Goal: Information Seeking & Learning: Learn about a topic

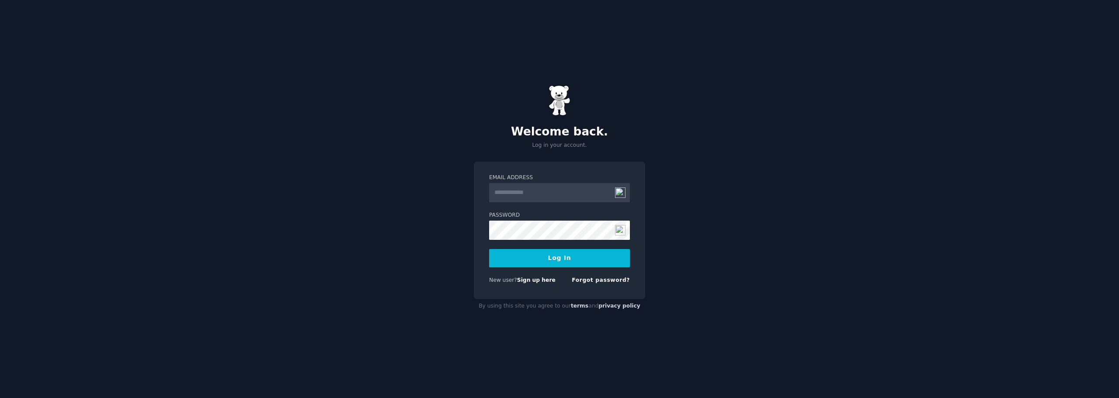
click at [547, 197] on input "Email Address" at bounding box center [559, 192] width 141 height 19
type input "**********"
click at [489, 249] on button "Log In" at bounding box center [559, 258] width 141 height 18
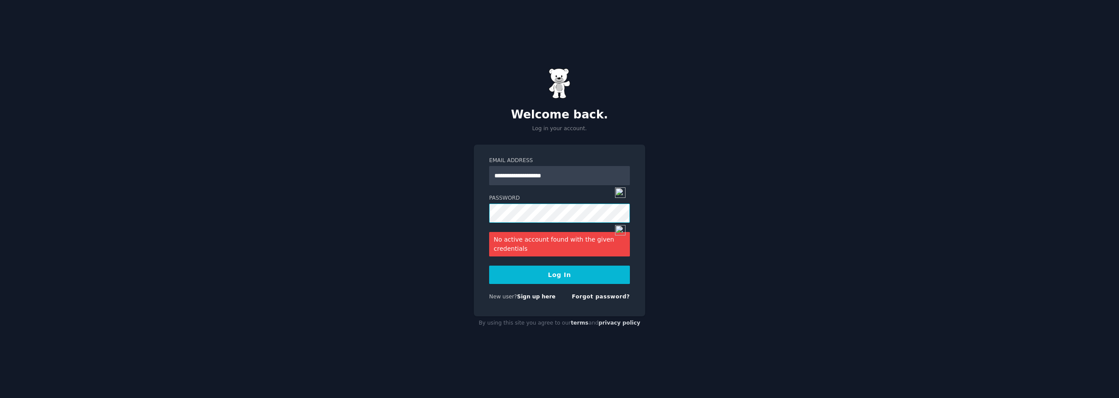
click at [438, 203] on div "**********" at bounding box center [559, 199] width 1119 height 398
click at [489, 266] on button "Log In" at bounding box center [559, 275] width 141 height 18
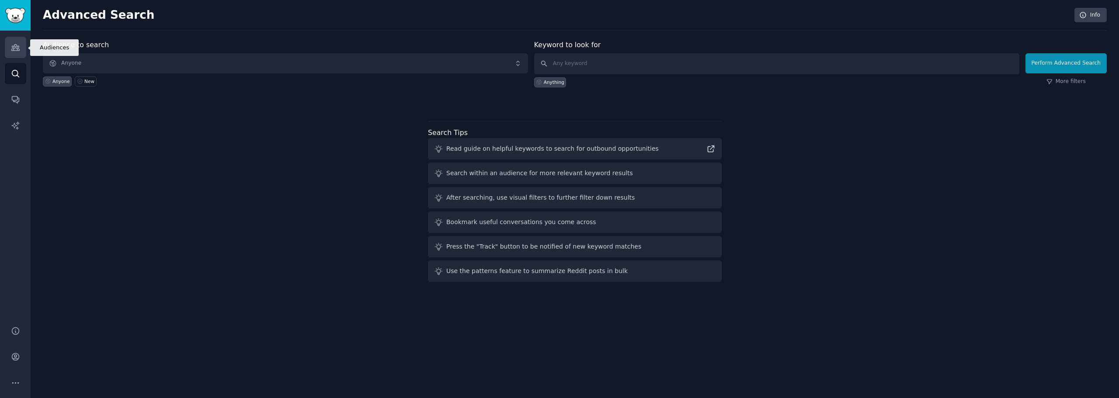
click at [10, 43] on link "Audiences" at bounding box center [15, 47] width 21 height 21
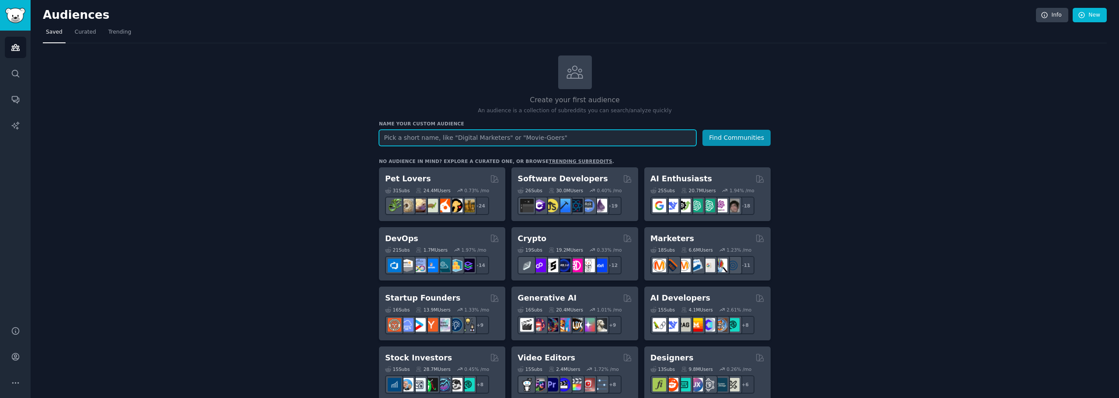
click at [483, 141] on input "text" at bounding box center [537, 138] width 317 height 16
type input "aribnb"
click at [724, 137] on button "Find Communities" at bounding box center [736, 138] width 68 height 16
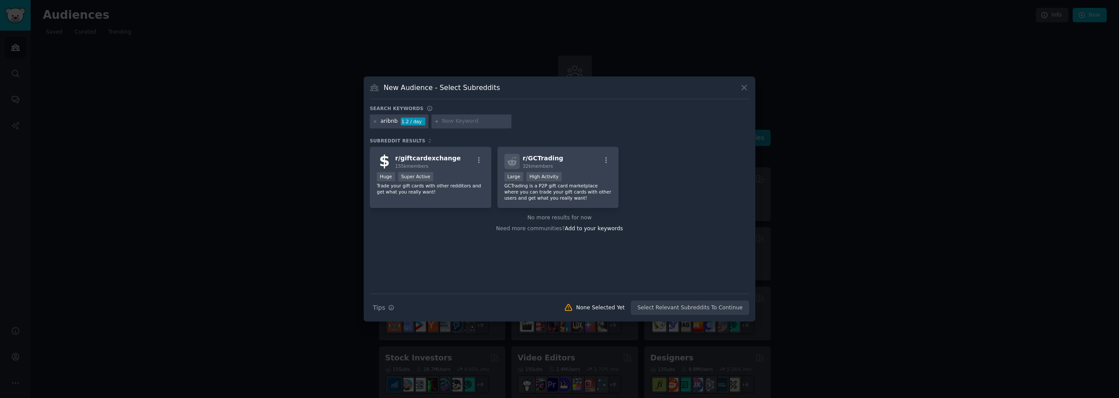
click at [743, 89] on icon at bounding box center [744, 88] width 5 height 5
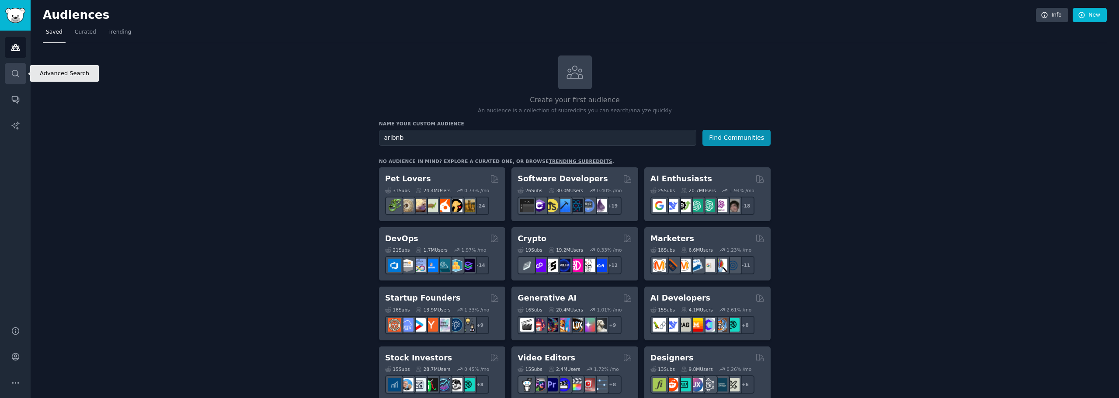
click at [14, 68] on link "Search" at bounding box center [15, 73] width 21 height 21
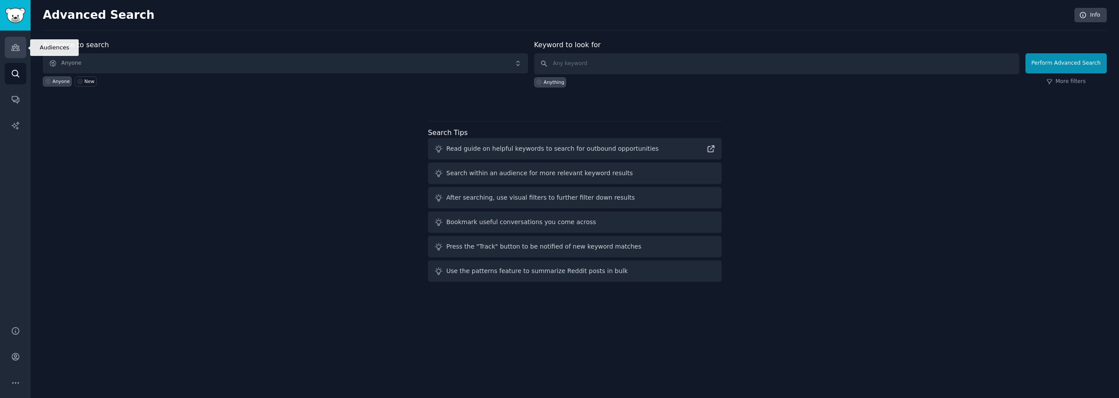
click at [18, 49] on icon "Sidebar" at bounding box center [15, 48] width 8 height 6
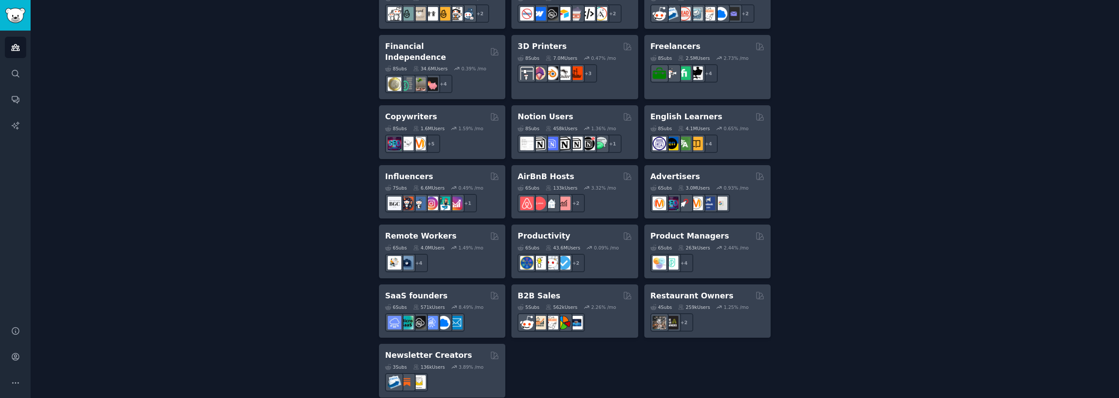
scroll to position [610, 0]
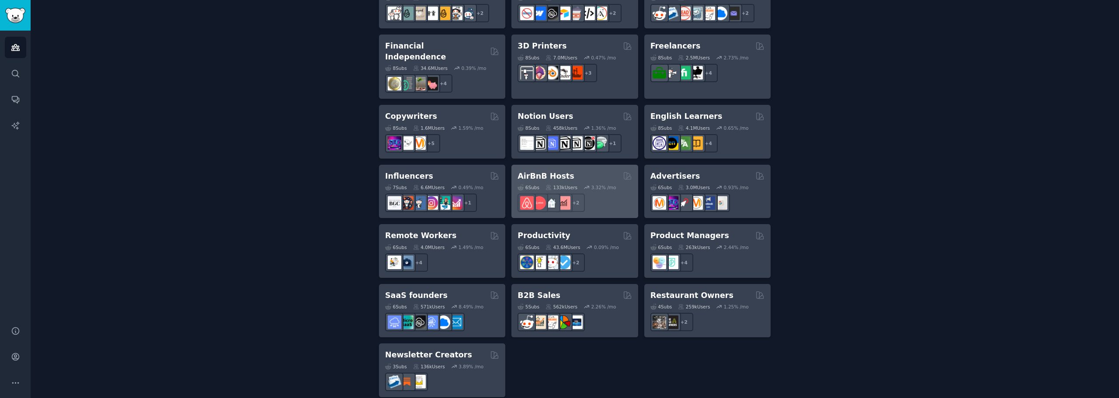
click at [540, 171] on h2 "AirBnB Hosts" at bounding box center [546, 176] width 56 height 11
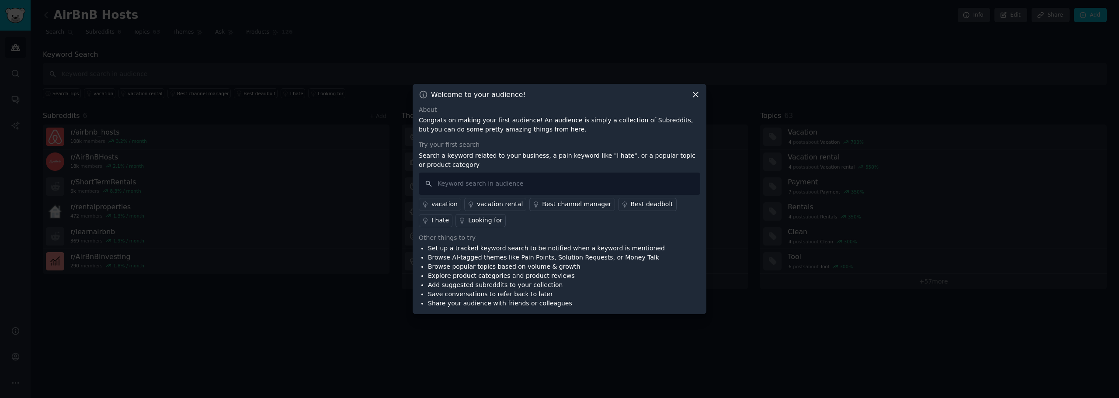
click at [693, 93] on icon at bounding box center [695, 94] width 9 height 9
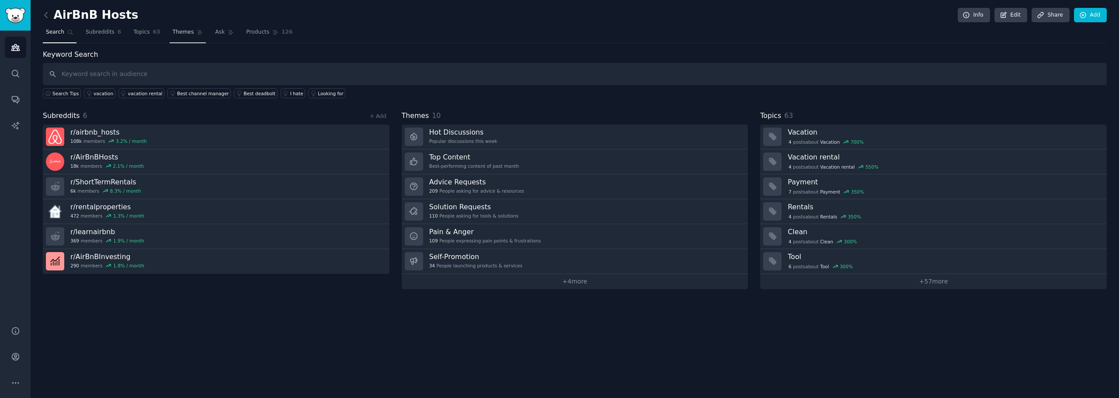
click at [173, 32] on span "Themes" at bounding box center [183, 32] width 21 height 8
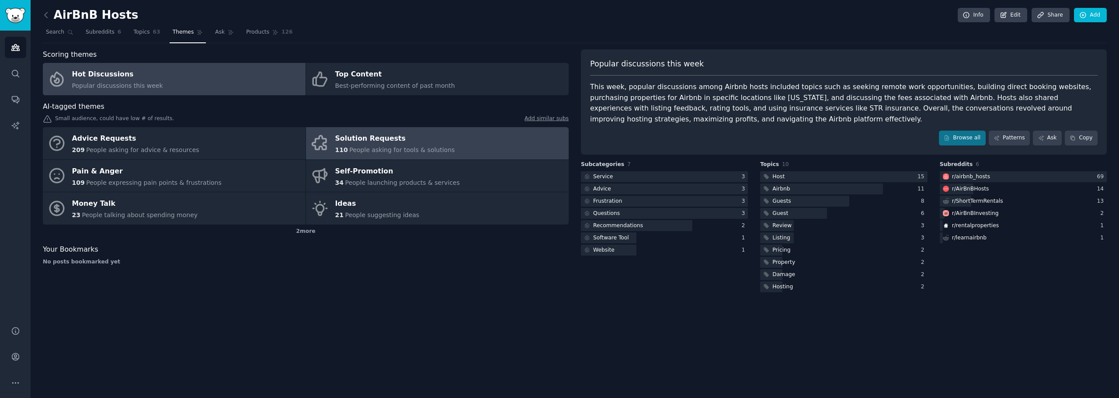
click at [372, 147] on span "People asking for tools & solutions" at bounding box center [401, 149] width 105 height 7
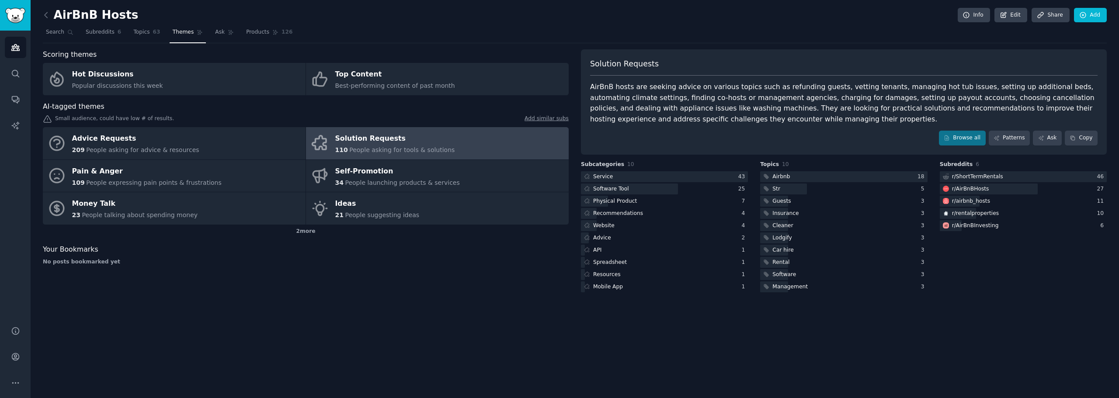
click at [384, 263] on div "No posts bookmarked yet" at bounding box center [306, 262] width 526 height 8
